Goal: Task Accomplishment & Management: Use online tool/utility

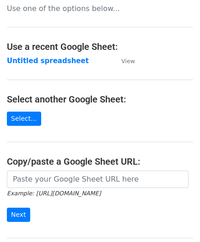
scroll to position [92, 0]
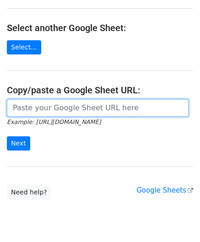
click at [34, 112] on input "url" at bounding box center [98, 107] width 182 height 17
paste input "[URL][DOMAIN_NAME]"
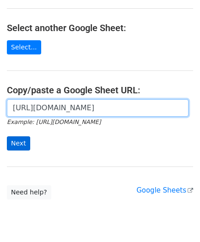
scroll to position [0, 186]
type input "[URL][DOMAIN_NAME]"
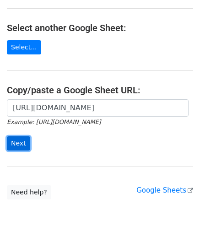
click at [19, 145] on input "Next" at bounding box center [18, 144] width 23 height 14
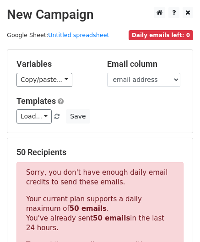
scroll to position [279, 0]
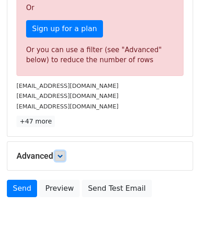
click at [63, 156] on icon at bounding box center [59, 155] width 5 height 5
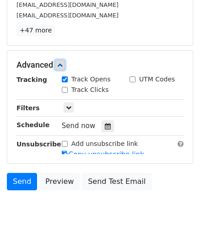
scroll to position [371, 0]
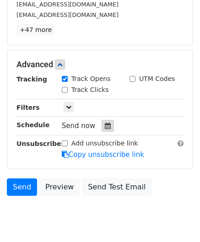
click at [105, 123] on icon at bounding box center [108, 126] width 6 height 6
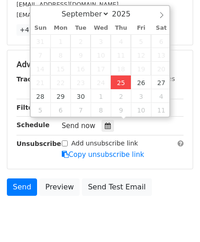
type input "2025-09-25 12:00"
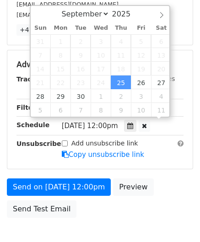
scroll to position [0, 0]
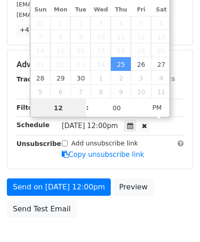
paste input "8"
type input "8"
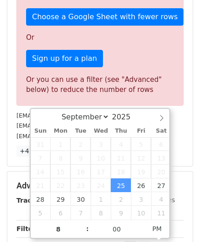
type input "2025-09-25 20:00"
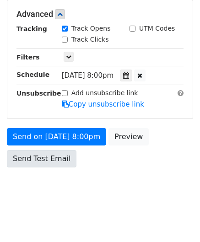
scroll to position [420, 0]
